Goal: Navigation & Orientation: Find specific page/section

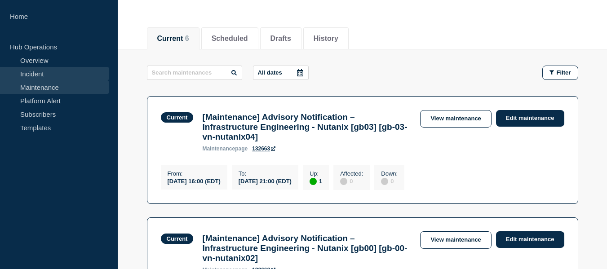
scroll to position [90, 0]
click at [57, 76] on link "Incident" at bounding box center [54, 73] width 109 height 13
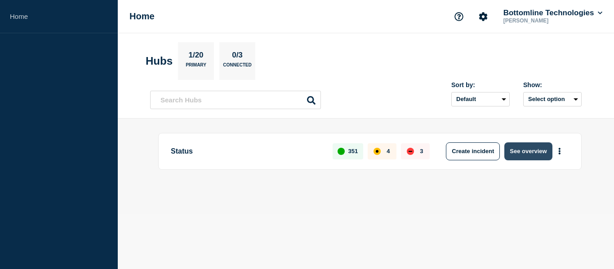
click at [521, 154] on button "See overview" at bounding box center [528, 152] width 48 height 18
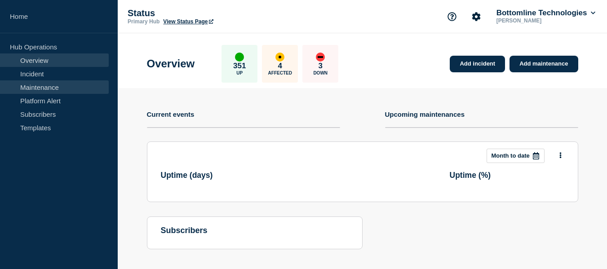
click at [36, 87] on link "Maintenance" at bounding box center [54, 86] width 109 height 13
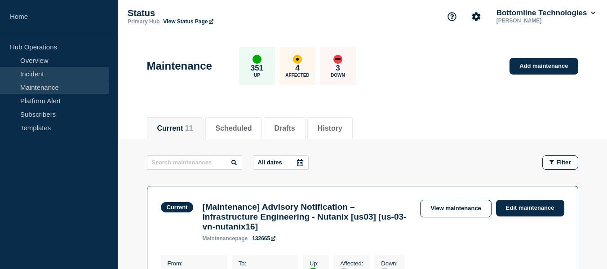
click at [61, 74] on link "Incident" at bounding box center [54, 73] width 109 height 13
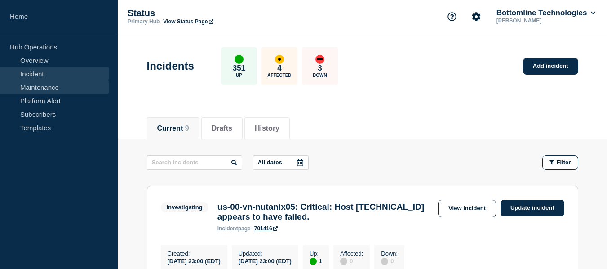
click at [40, 86] on link "Maintenance" at bounding box center [54, 86] width 109 height 13
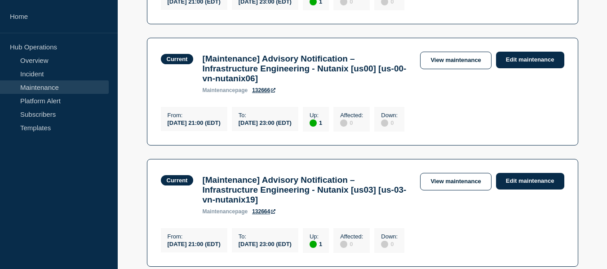
scroll to position [405, 0]
